Goal: Task Accomplishment & Management: Manage account settings

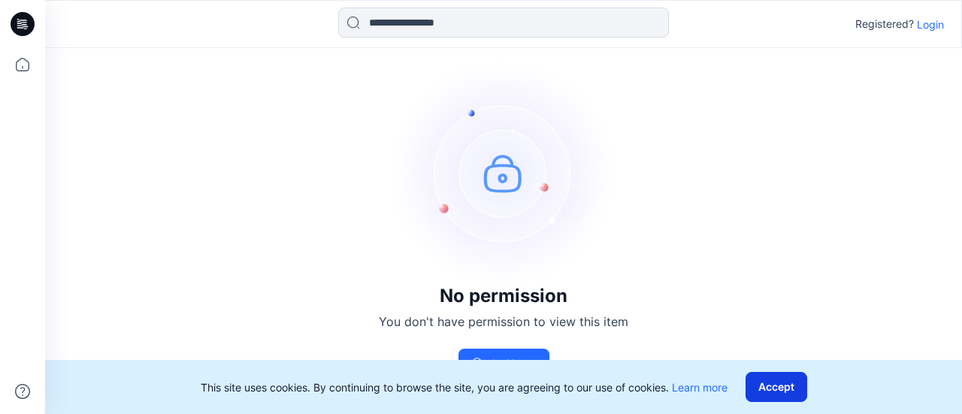
click at [779, 387] on button "Accept" at bounding box center [777, 387] width 62 height 30
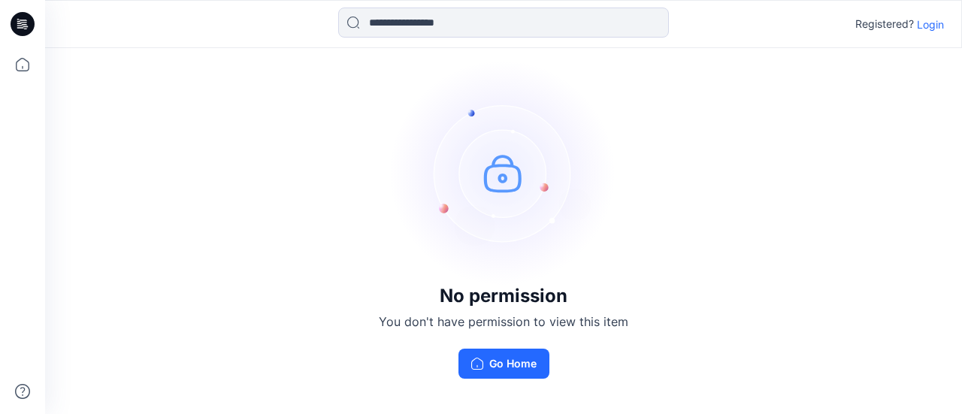
click at [933, 20] on p "Login" at bounding box center [930, 25] width 27 height 16
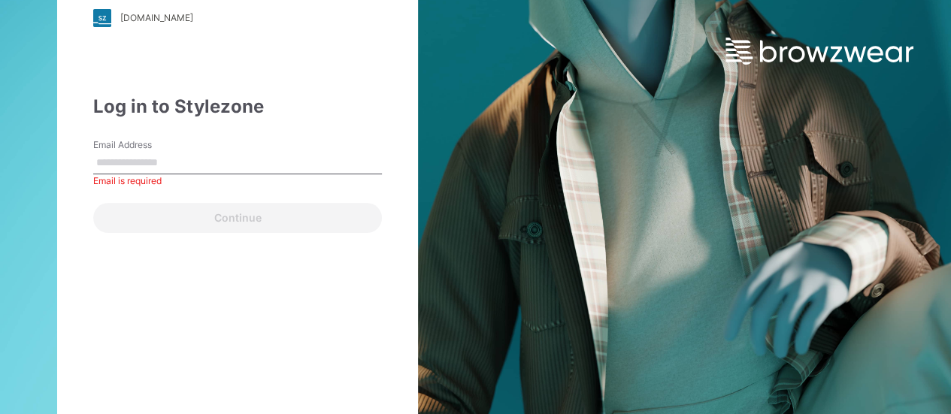
click at [183, 165] on input "Email Address" at bounding box center [237, 163] width 289 height 23
type input "**********"
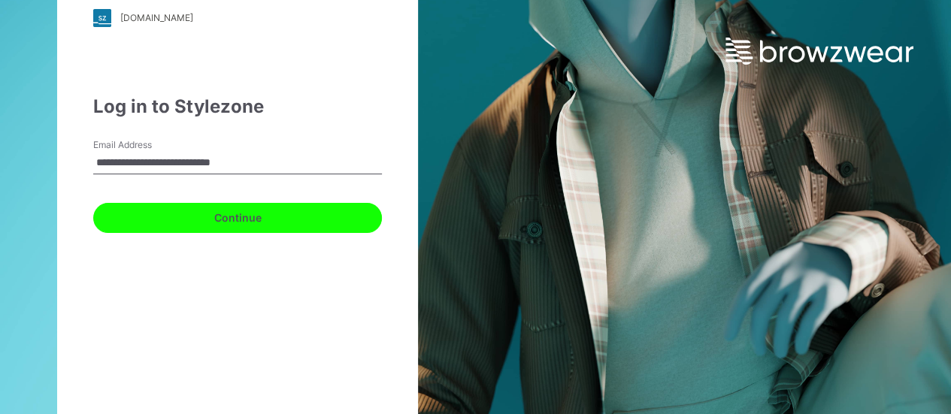
click at [263, 224] on button "Continue" at bounding box center [237, 218] width 289 height 30
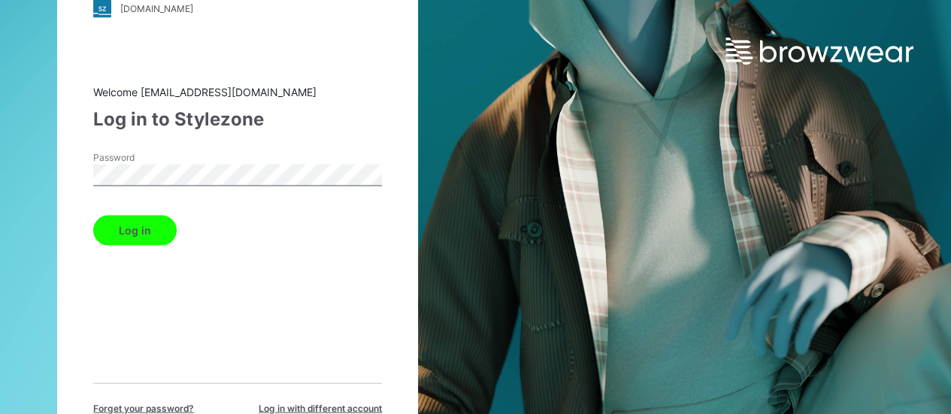
click at [44, 173] on div "[DOMAIN_NAME] Loading... Welcome [EMAIL_ADDRESS][DOMAIN_NAME] Log in to Stylezo…" at bounding box center [238, 207] width 476 height 414
click at [139, 231] on button "Log in" at bounding box center [134, 230] width 83 height 30
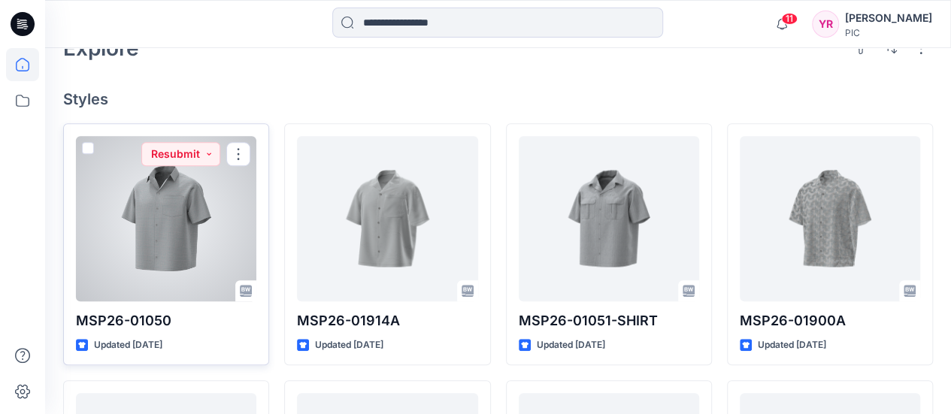
scroll to position [376, 0]
click at [174, 210] on div at bounding box center [166, 217] width 180 height 165
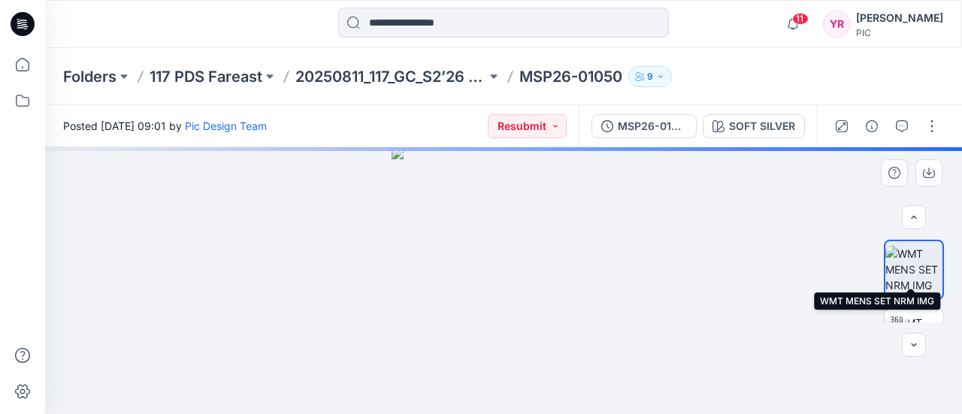
scroll to position [75, 0]
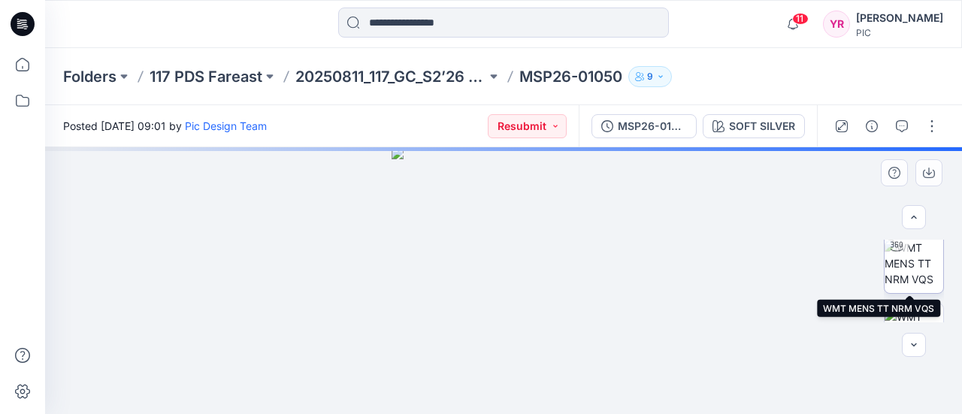
click at [909, 268] on img at bounding box center [914, 263] width 59 height 47
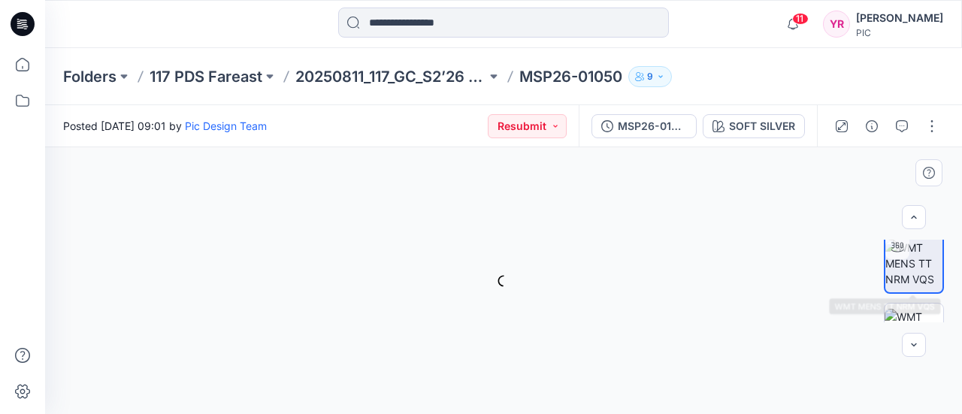
scroll to position [76, 0]
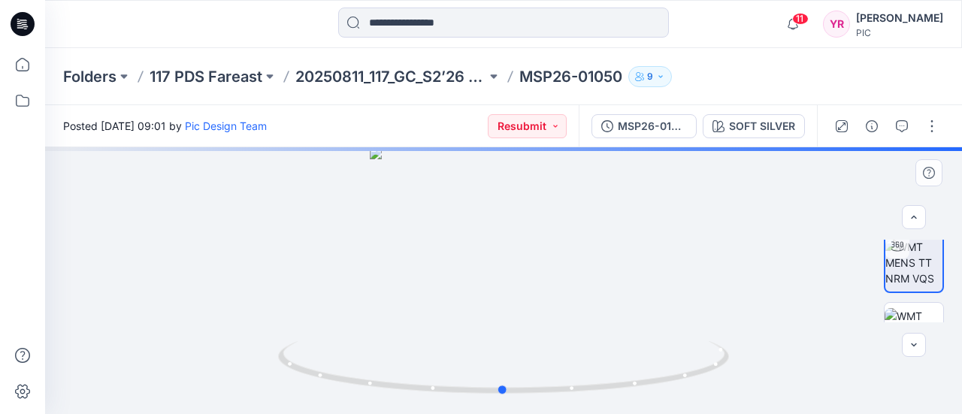
drag, startPoint x: 504, startPoint y: 393, endPoint x: 955, endPoint y: 305, distance: 458.9
click at [950, 305] on div "SOFT SILVER Loading... Material Properties Loading..." at bounding box center [503, 280] width 917 height 267
click at [561, 129] on button "Resubmit" at bounding box center [527, 126] width 79 height 24
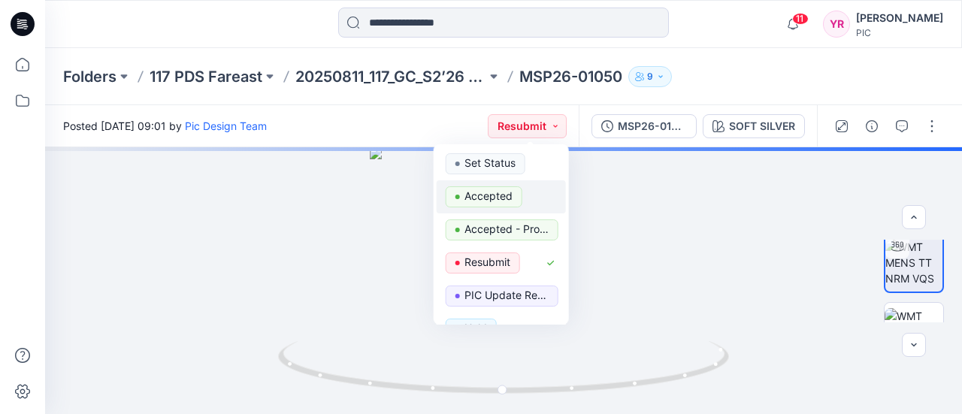
click at [501, 198] on p "Accepted" at bounding box center [489, 196] width 48 height 20
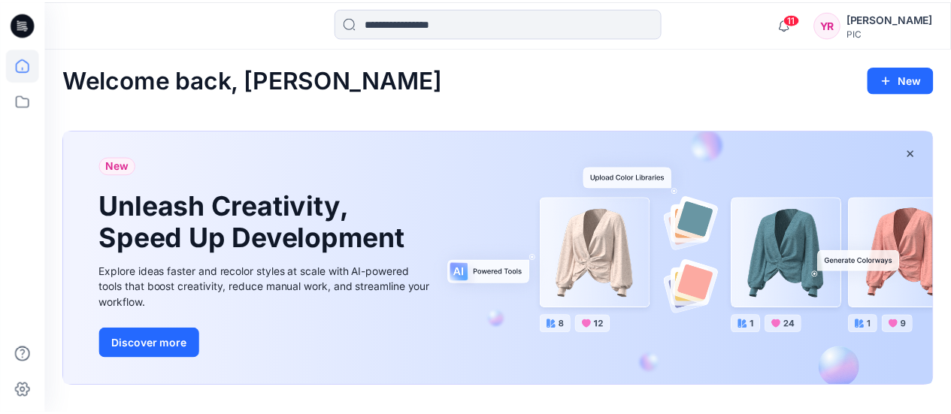
scroll to position [376, 0]
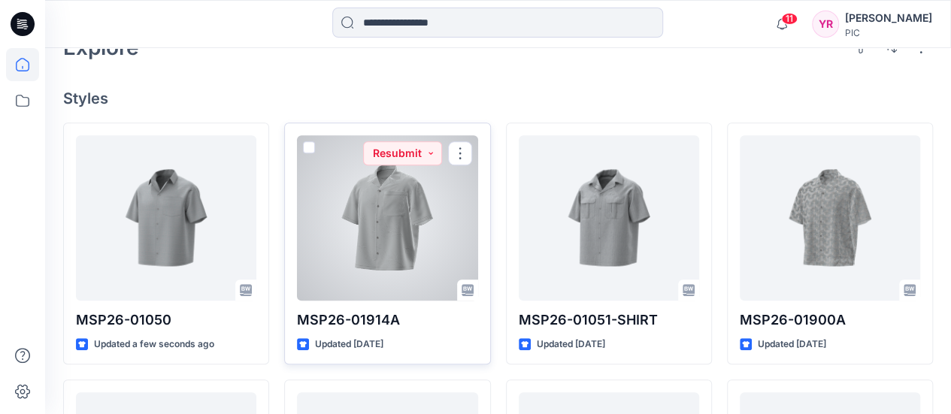
click at [404, 237] on div at bounding box center [387, 217] width 180 height 165
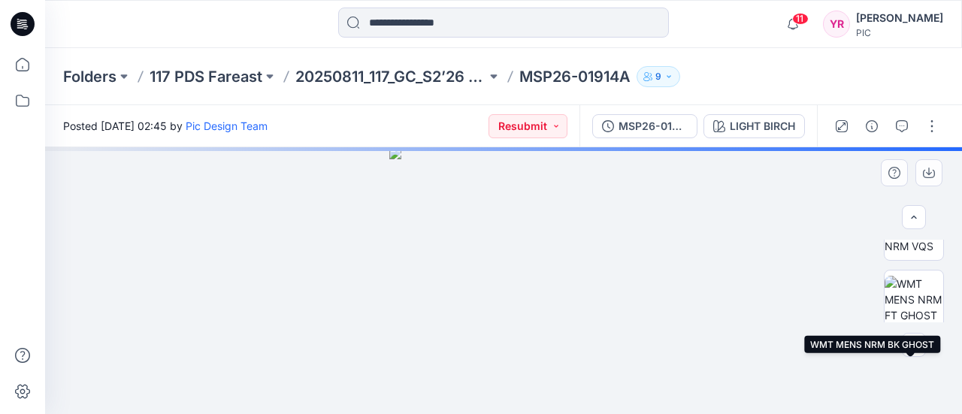
scroll to position [28, 0]
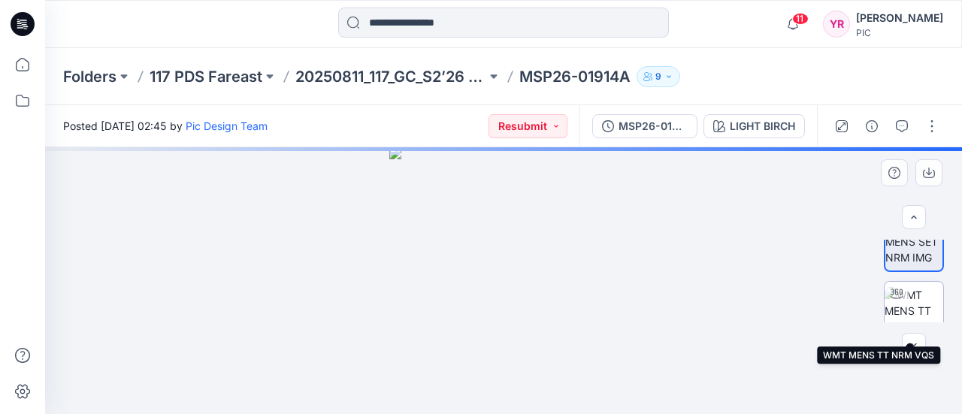
click at [919, 307] on img at bounding box center [914, 310] width 59 height 47
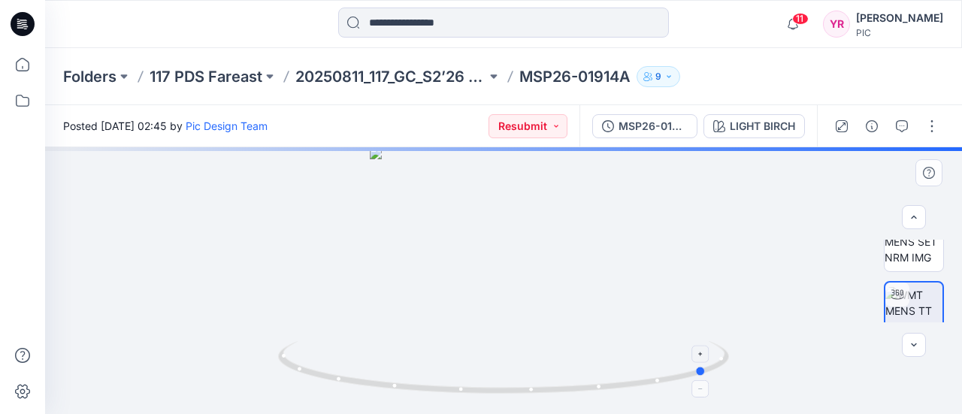
drag, startPoint x: 507, startPoint y: 398, endPoint x: 711, endPoint y: 362, distance: 207.7
click at [711, 362] on icon at bounding box center [505, 369] width 455 height 56
click at [557, 125] on button "Resubmit" at bounding box center [528, 126] width 79 height 24
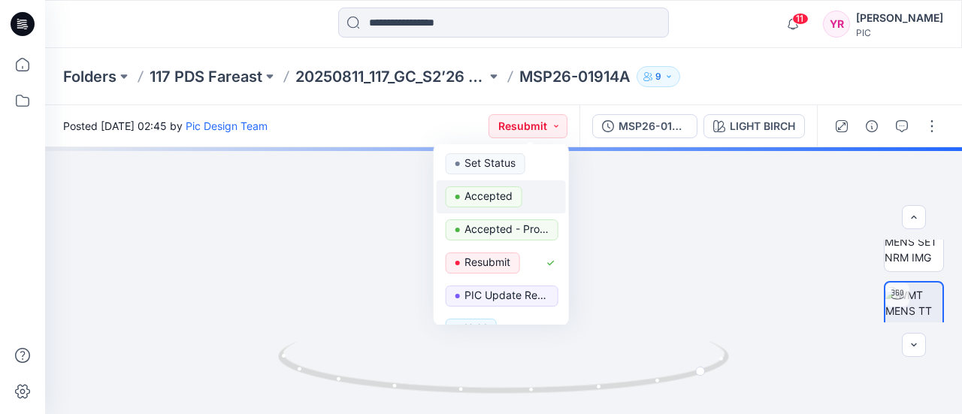
click at [500, 194] on p "Accepted" at bounding box center [489, 196] width 48 height 20
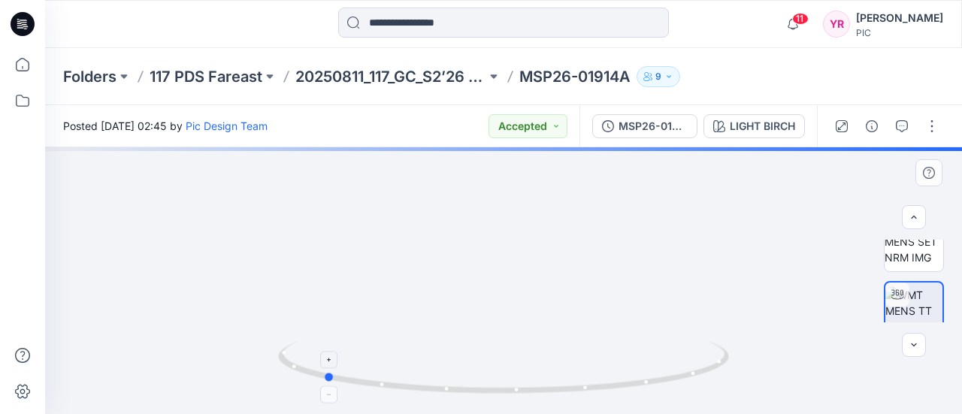
drag, startPoint x: 705, startPoint y: 380, endPoint x: 320, endPoint y: 380, distance: 384.9
click at [320, 380] on icon at bounding box center [505, 369] width 455 height 56
click at [920, 259] on img at bounding box center [914, 241] width 59 height 47
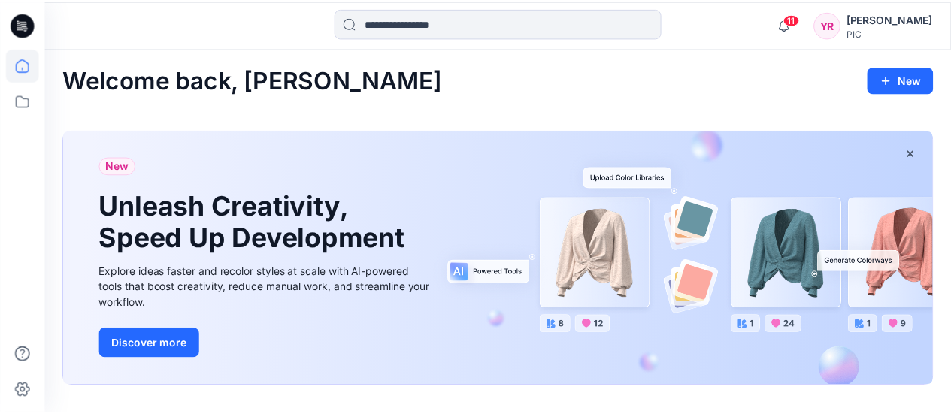
scroll to position [376, 0]
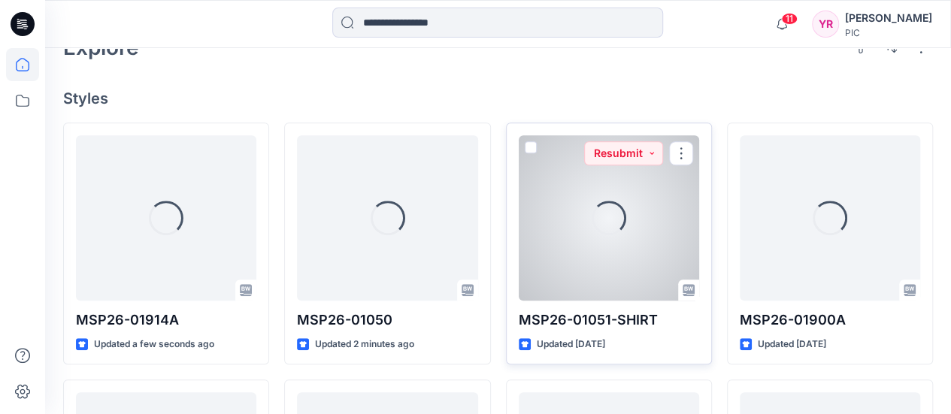
click at [638, 261] on div "Loading..." at bounding box center [609, 217] width 180 height 165
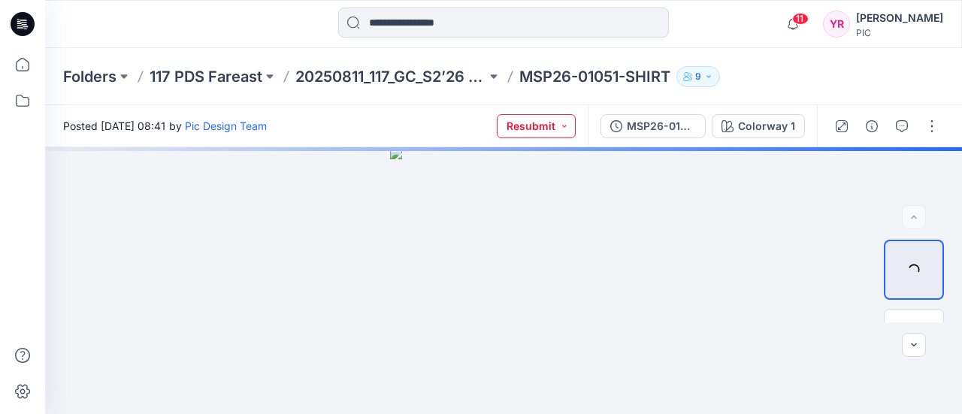
click at [570, 123] on button "Resubmit" at bounding box center [536, 126] width 79 height 24
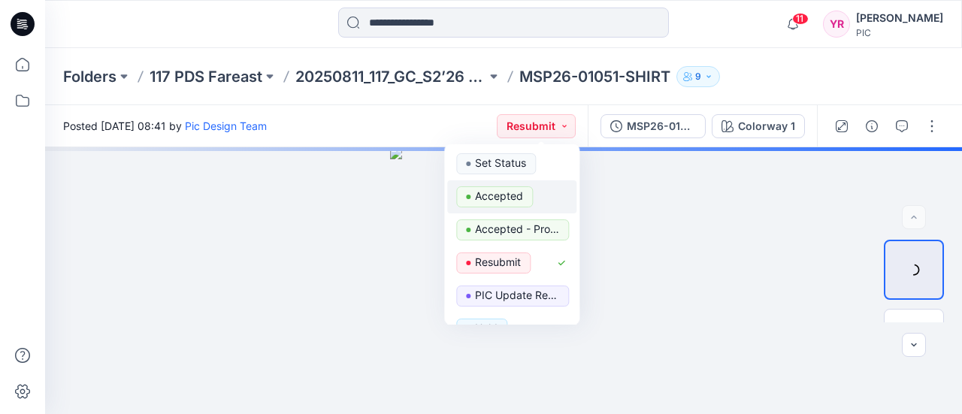
click at [514, 199] on p "Accepted" at bounding box center [499, 196] width 48 height 20
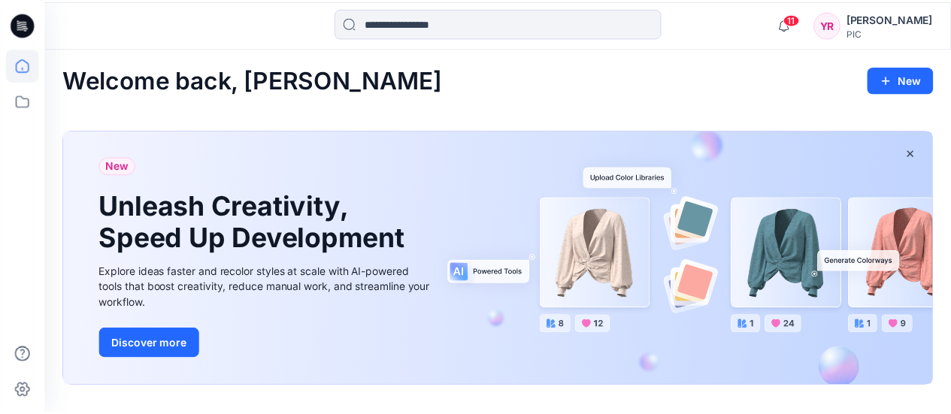
scroll to position [376, 0]
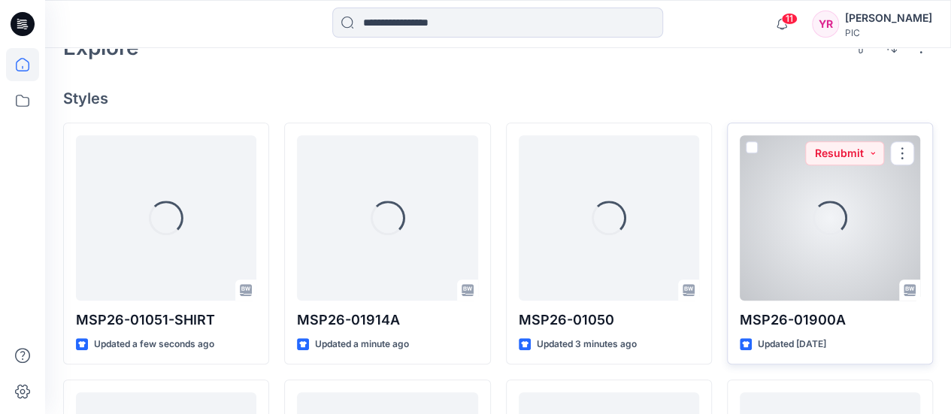
click at [861, 214] on div "Loading..." at bounding box center [830, 217] width 180 height 165
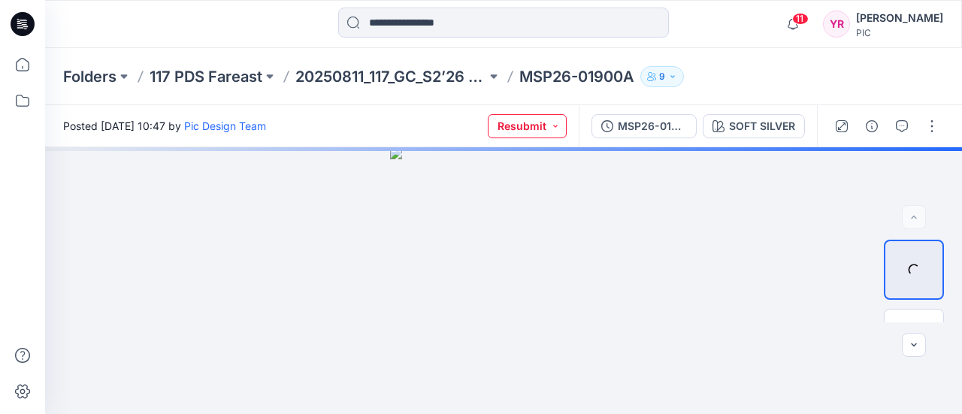
click at [557, 125] on button "Resubmit" at bounding box center [527, 126] width 79 height 24
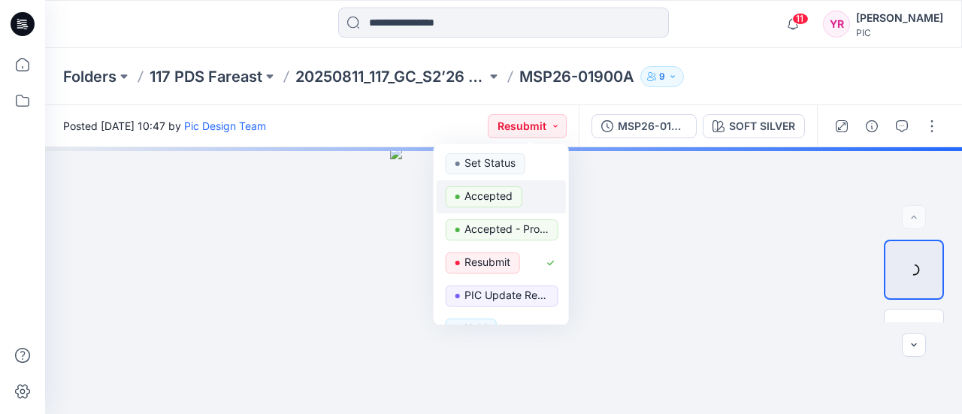
click at [501, 197] on p "Accepted" at bounding box center [489, 196] width 48 height 20
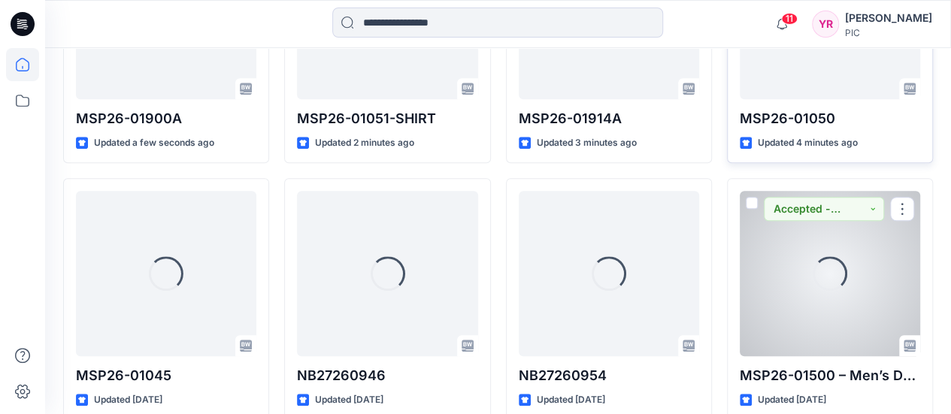
scroll to position [601, 0]
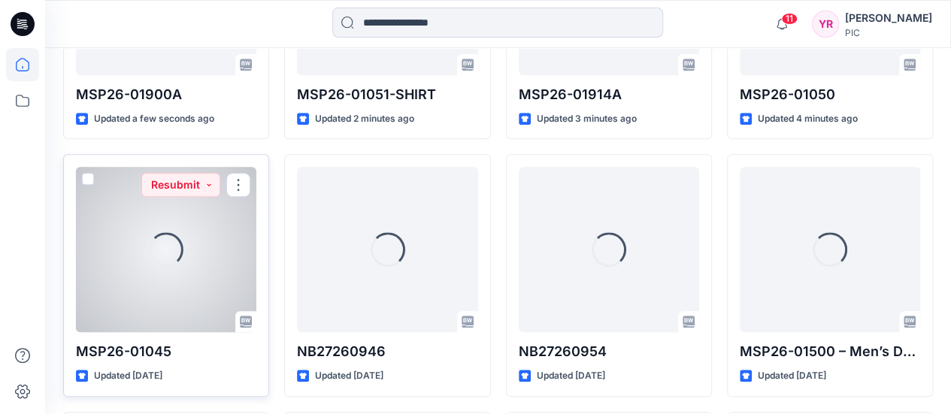
click at [160, 298] on div "Loading..." at bounding box center [166, 249] width 180 height 165
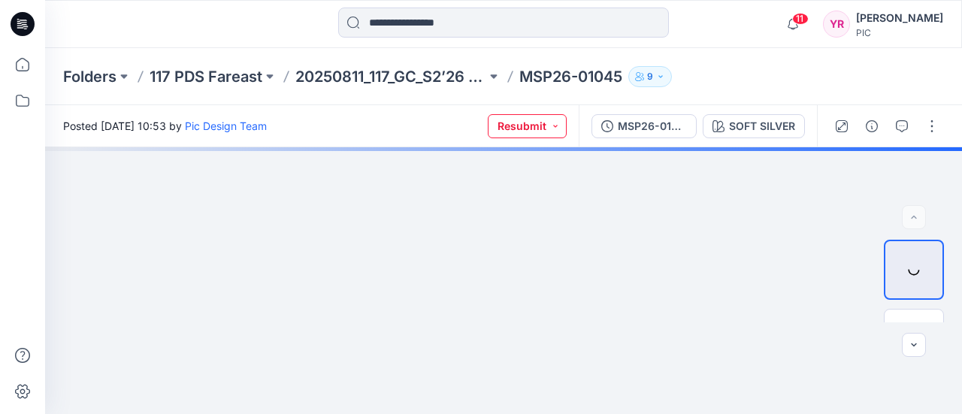
click at [560, 129] on button "Resubmit" at bounding box center [527, 126] width 79 height 24
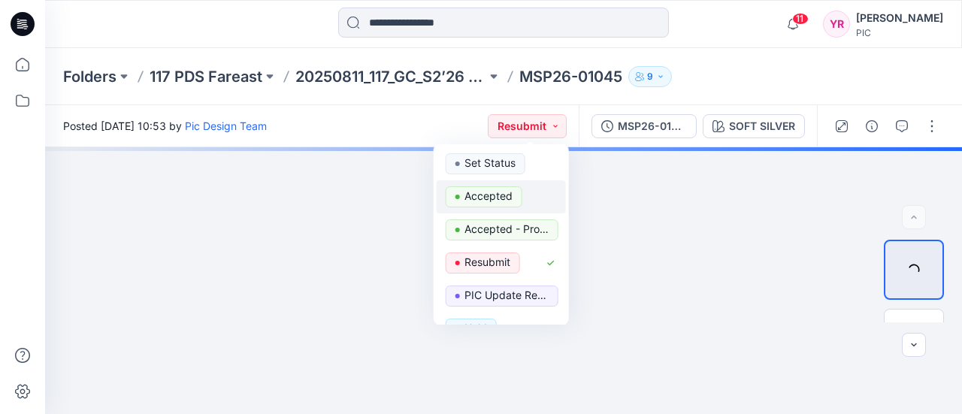
click at [497, 196] on p "Accepted" at bounding box center [489, 196] width 48 height 20
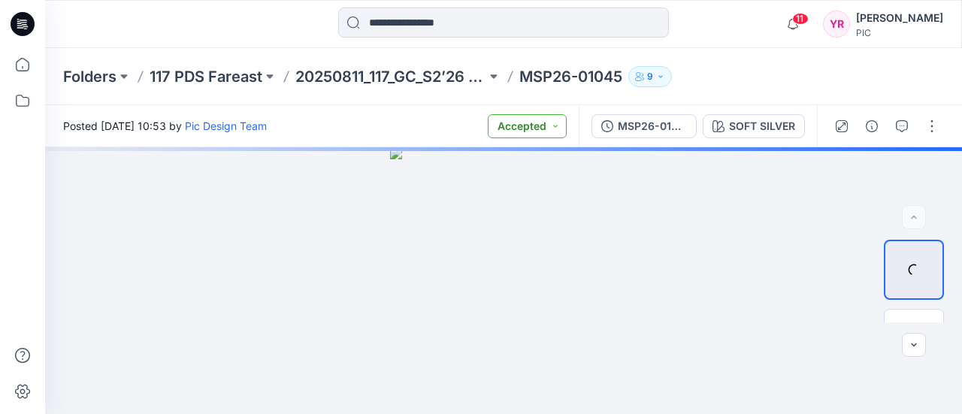
click at [558, 126] on button "Accepted" at bounding box center [527, 126] width 79 height 24
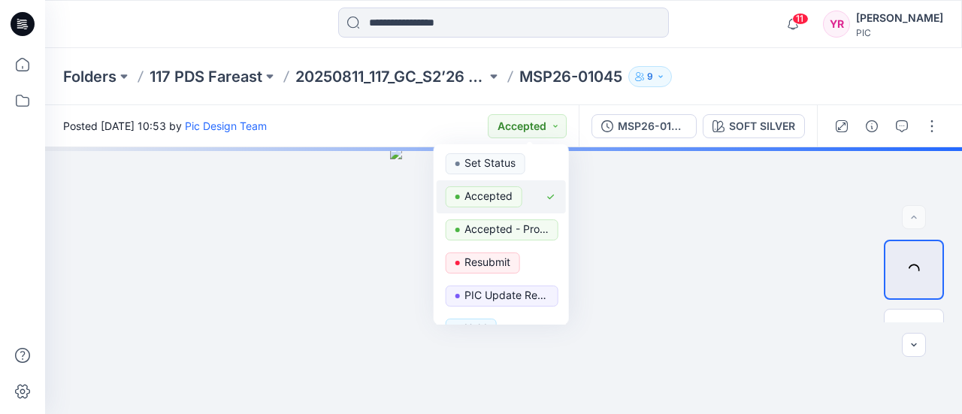
click at [517, 199] on span "Accepted" at bounding box center [484, 196] width 77 height 21
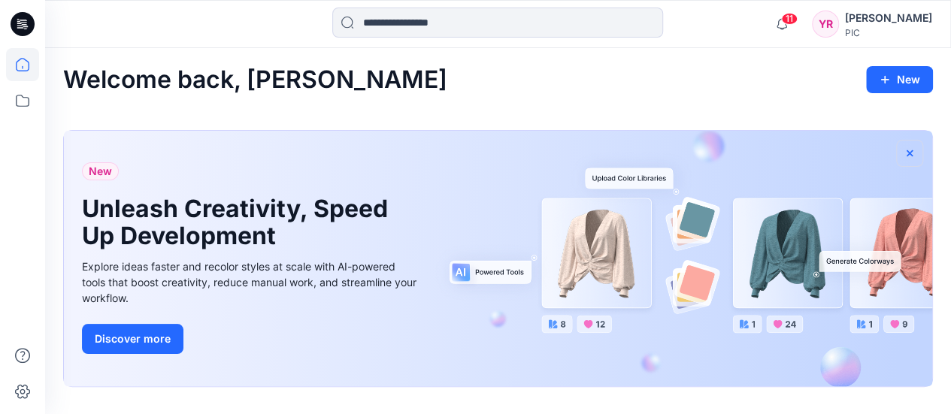
click at [913, 153] on icon "button" at bounding box center [910, 153] width 12 height 12
